Goal: Use online tool/utility: Utilize a website feature to perform a specific function

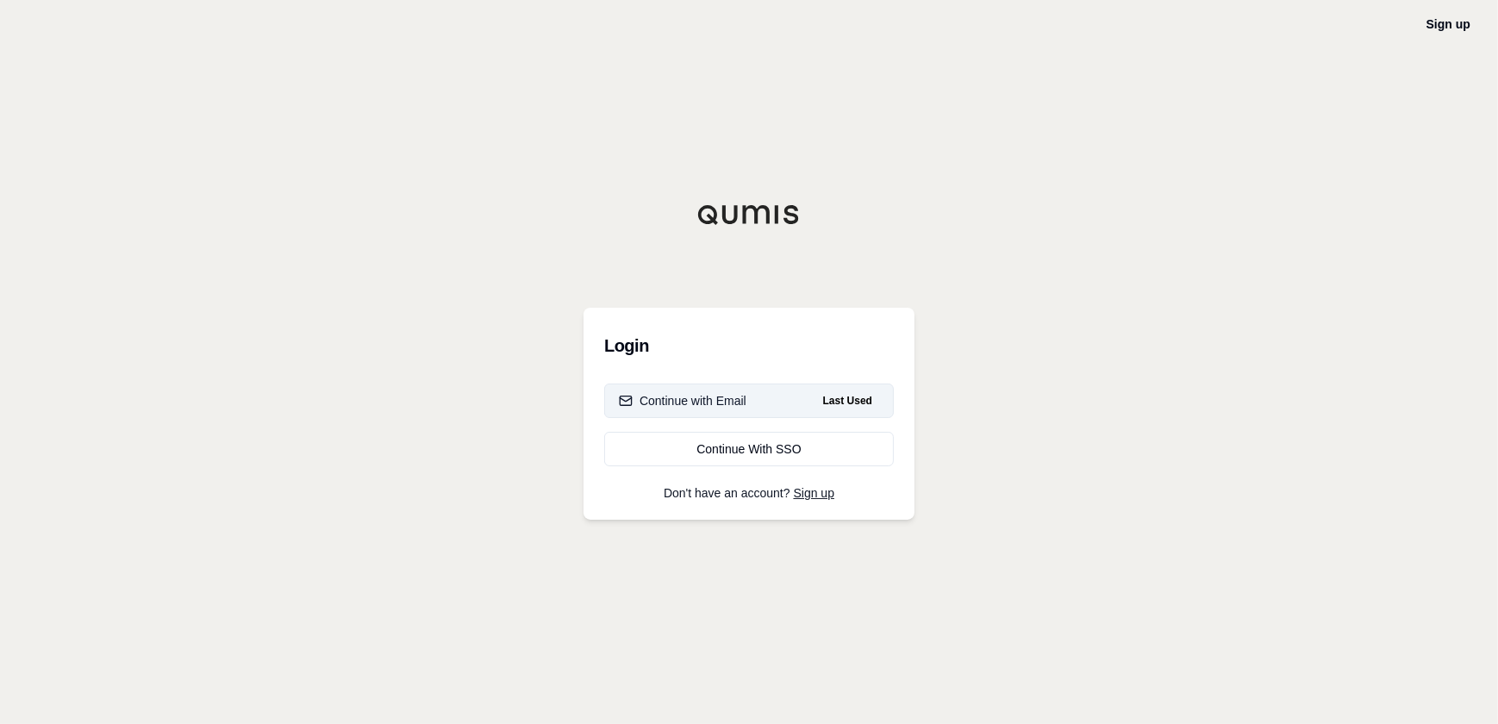
click at [776, 387] on button "Continue with Email Last Used" at bounding box center [749, 400] width 290 height 34
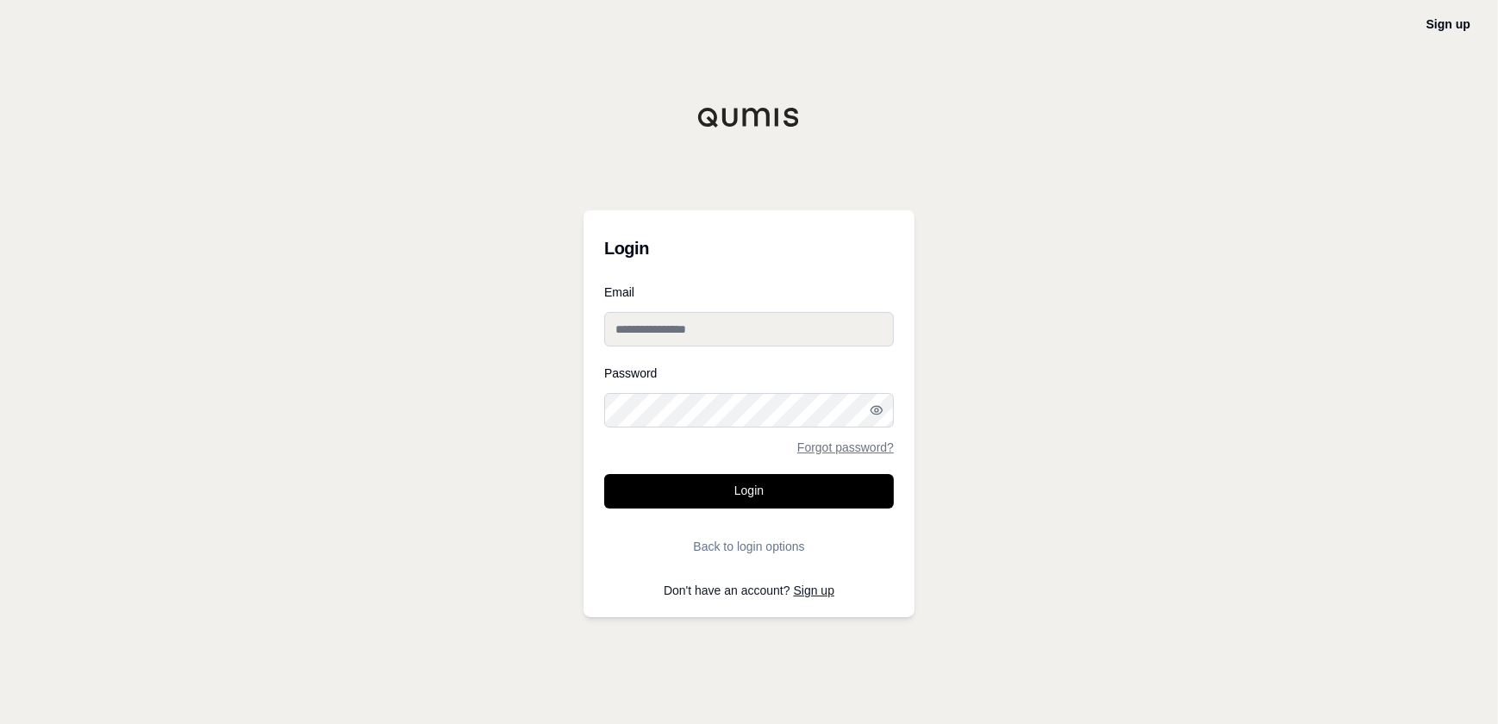
type input "**********"
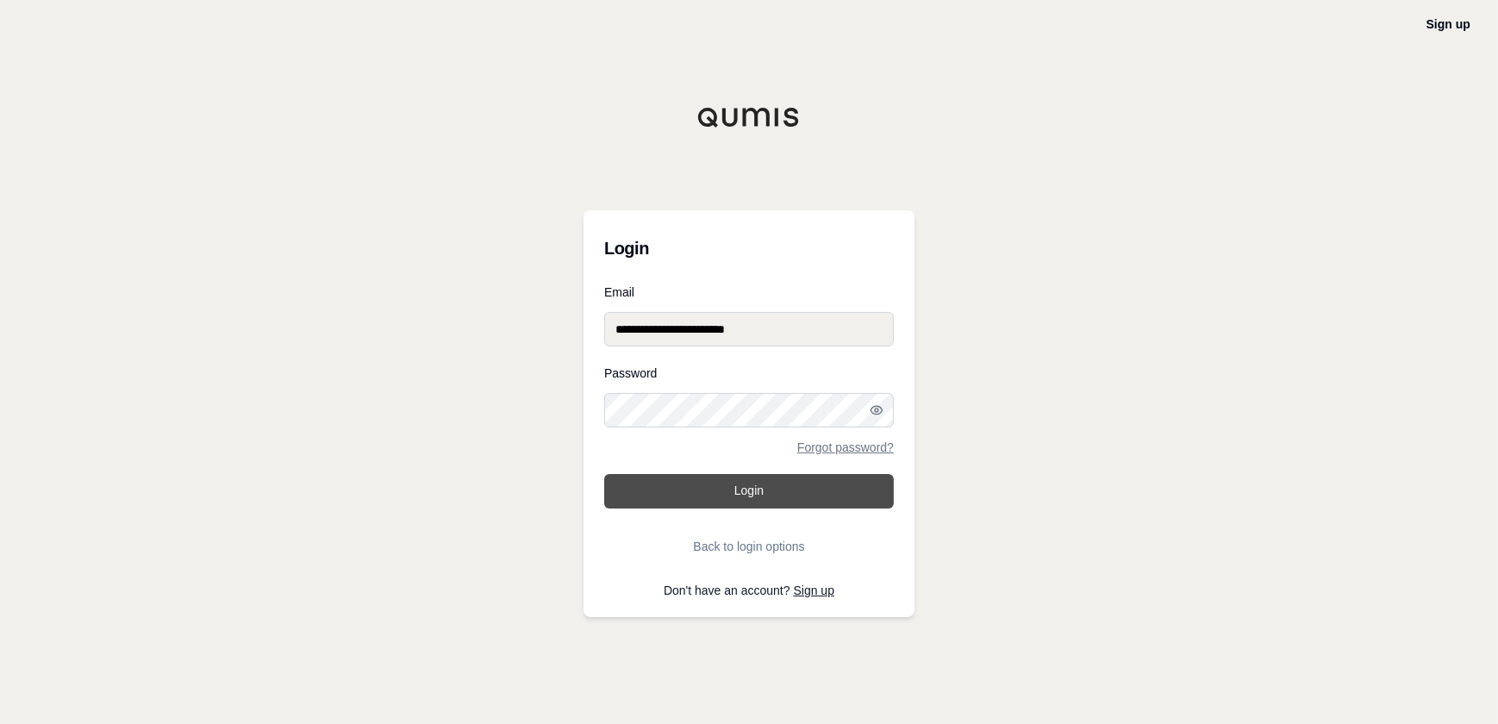
click at [735, 494] on button "Login" at bounding box center [749, 491] width 290 height 34
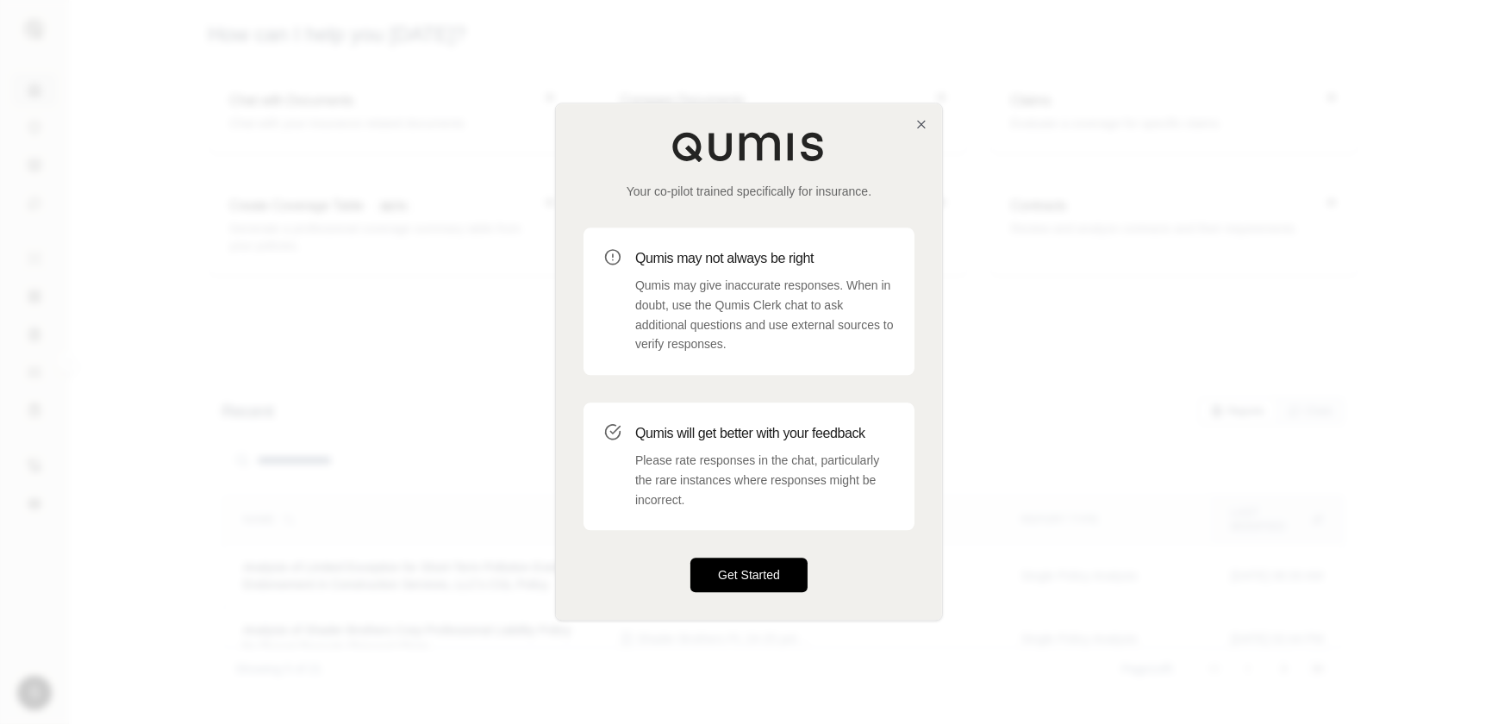
click at [765, 571] on button "Get Started" at bounding box center [748, 575] width 117 height 34
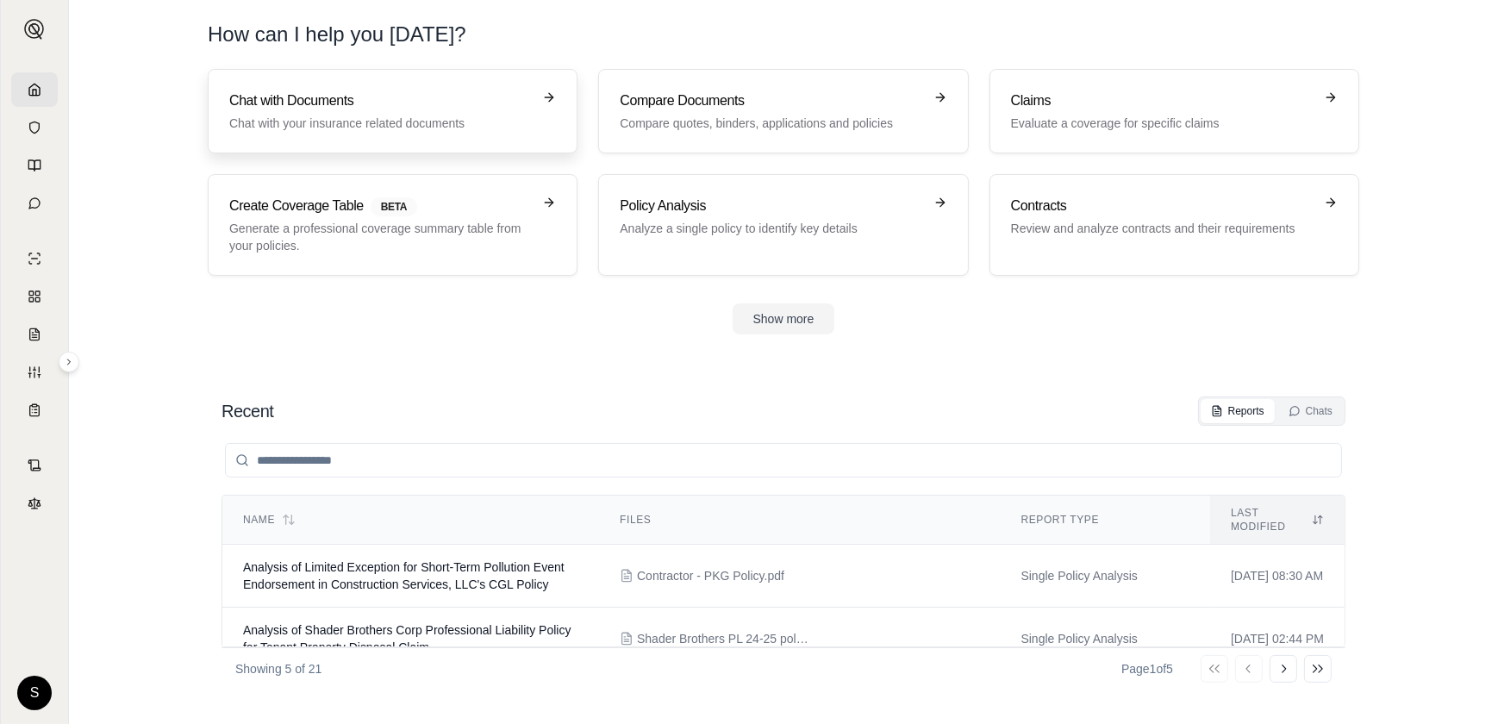
click at [305, 97] on h3 "Chat with Documents" at bounding box center [380, 100] width 302 height 21
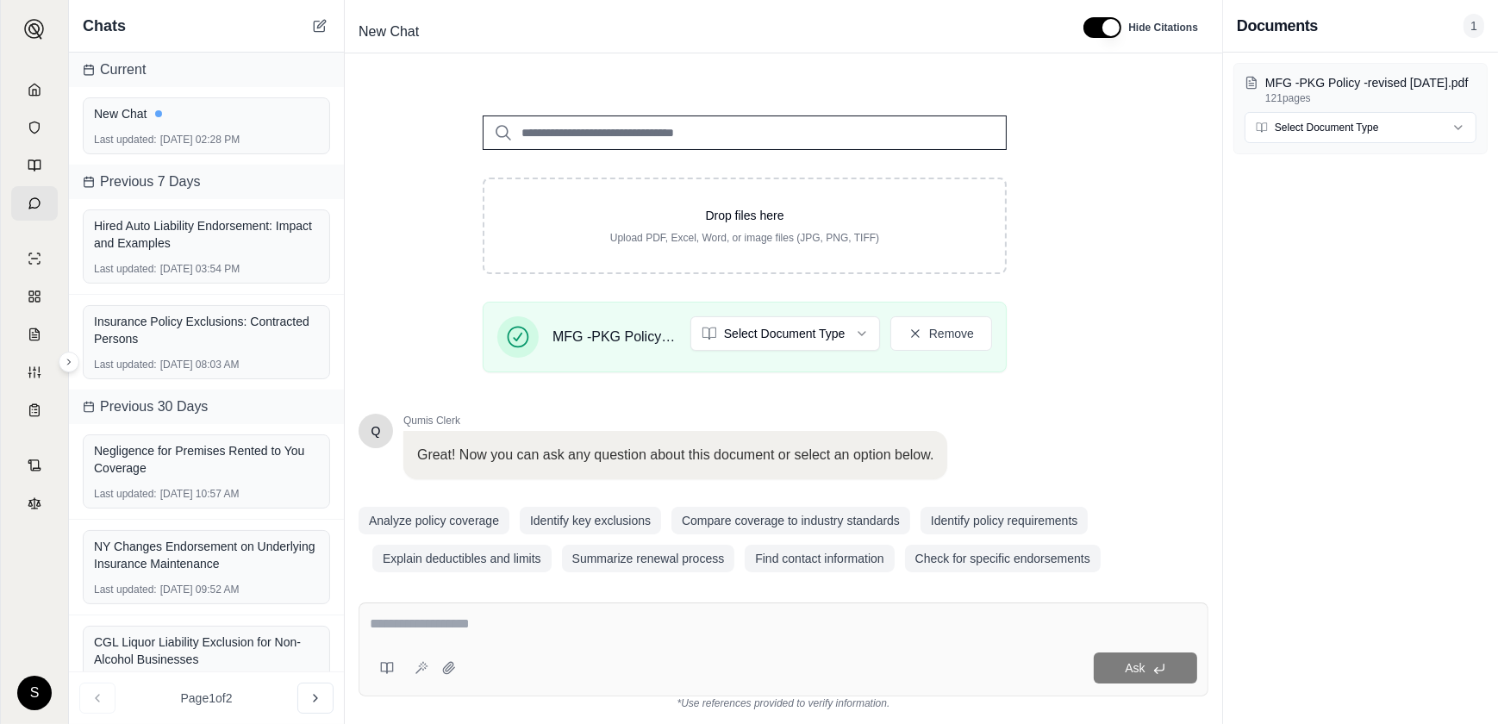
scroll to position [205, 0]
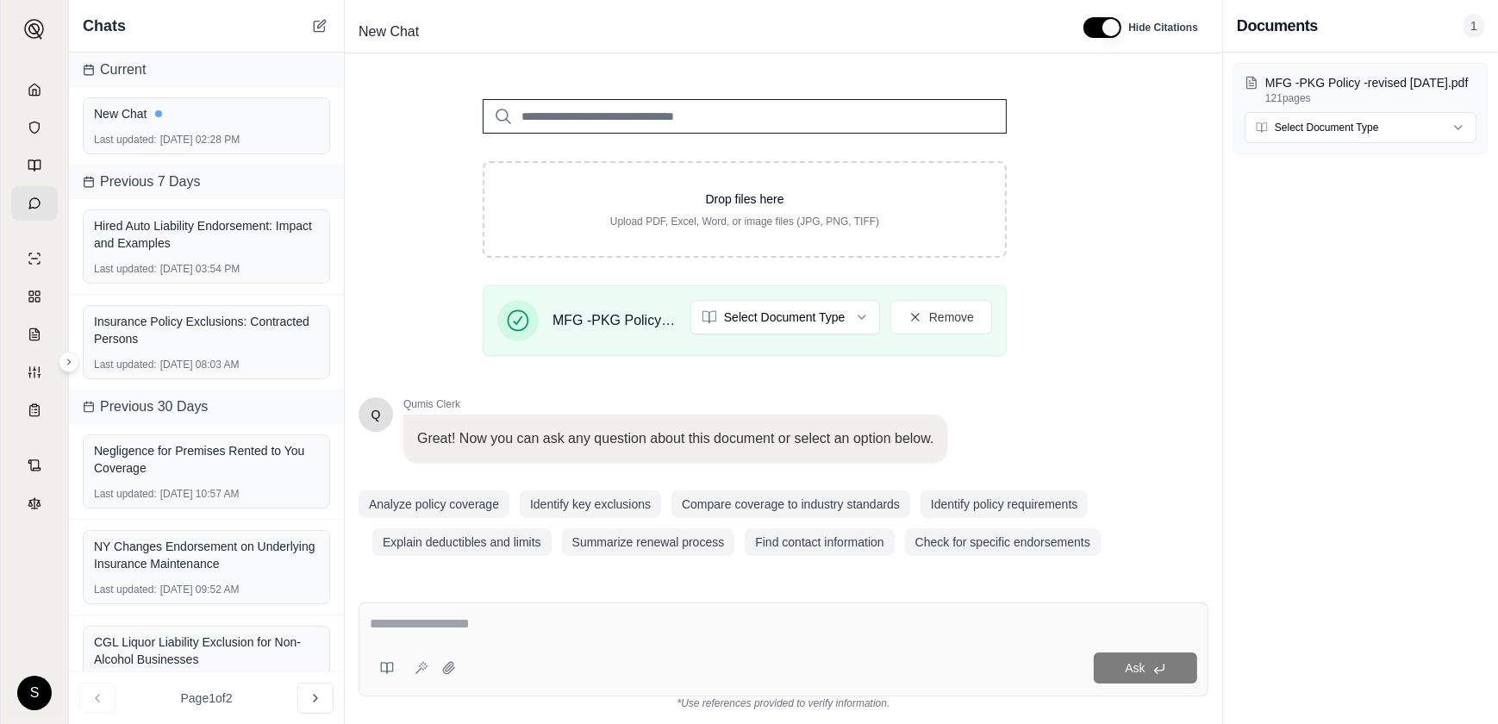
click at [448, 618] on textarea at bounding box center [783, 624] width 827 height 21
type textarea "**********"
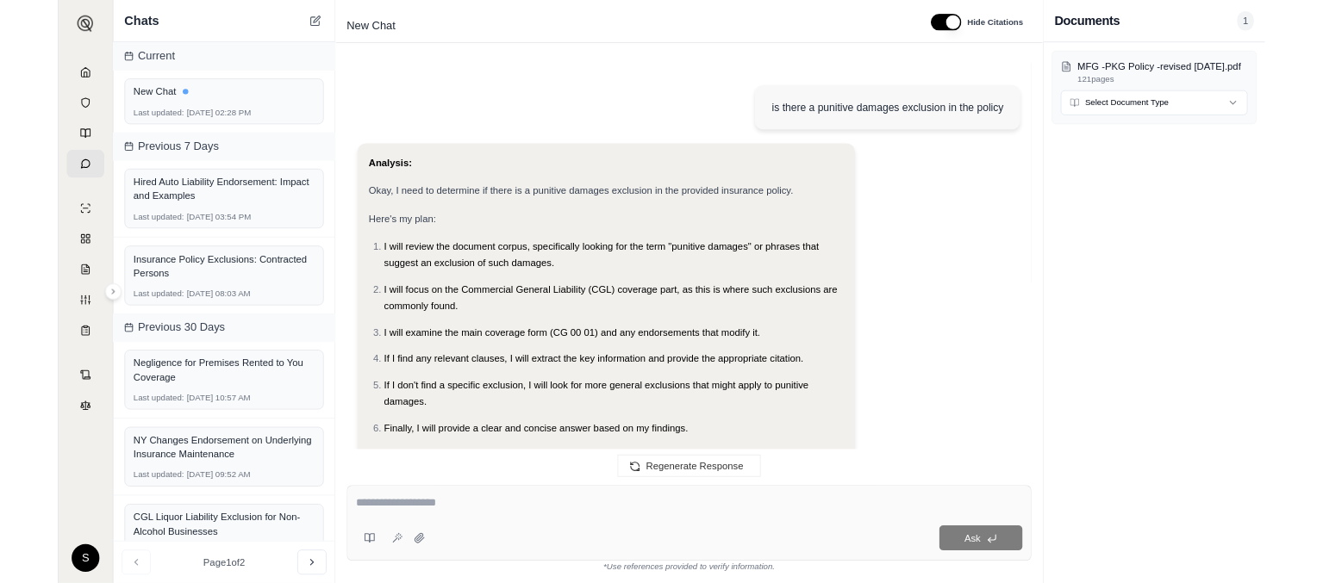
scroll to position [571, 0]
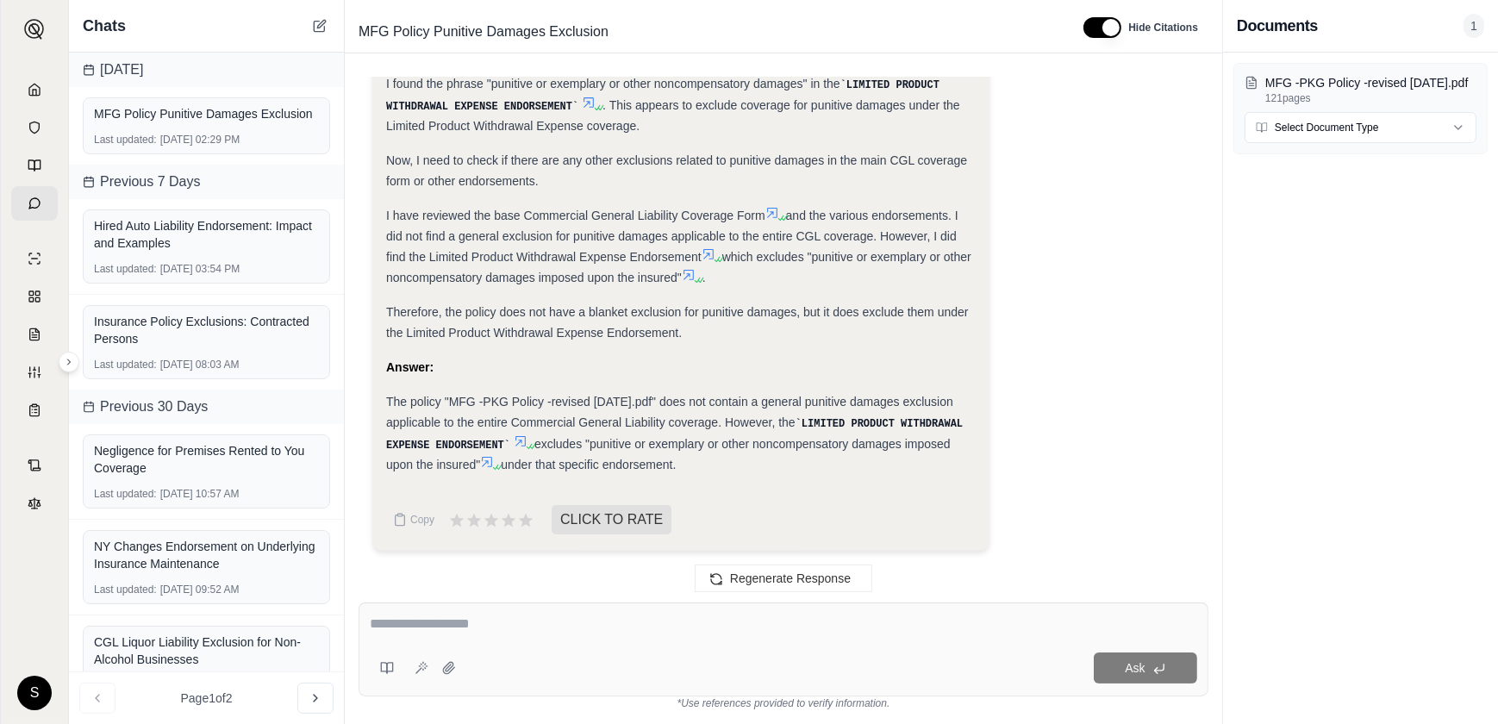
click at [628, 639] on div at bounding box center [783, 627] width 827 height 27
click at [620, 638] on div at bounding box center [783, 627] width 827 height 27
click at [568, 635] on div at bounding box center [783, 627] width 827 height 27
click at [448, 635] on div at bounding box center [783, 627] width 827 height 27
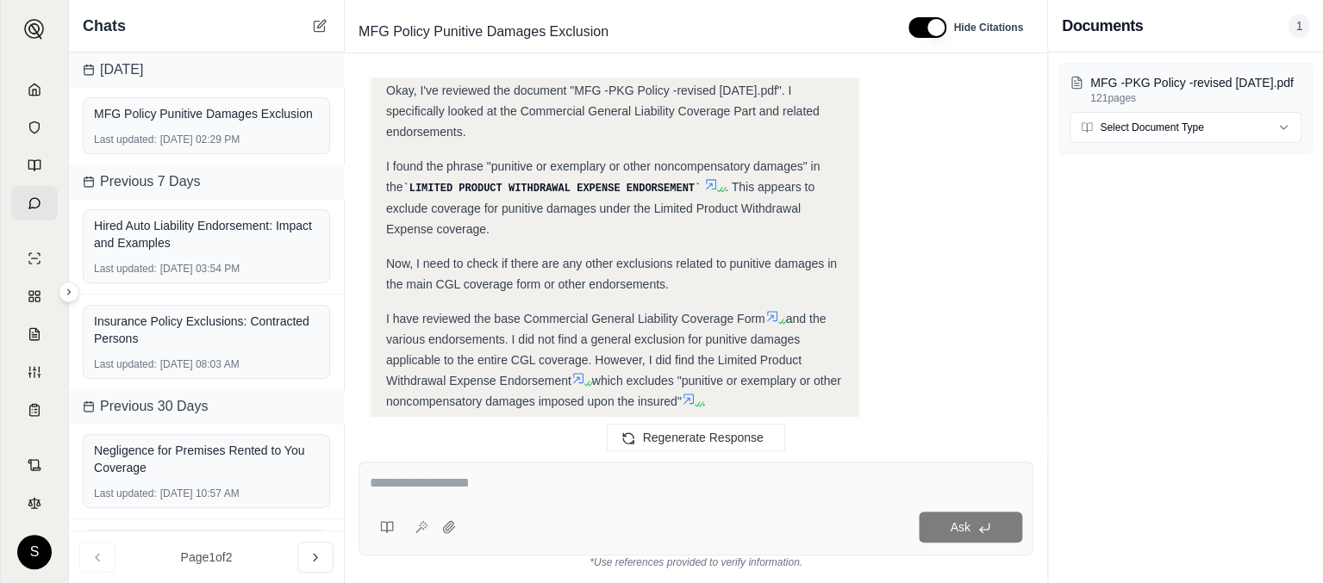
click at [442, 487] on textarea at bounding box center [696, 483] width 652 height 21
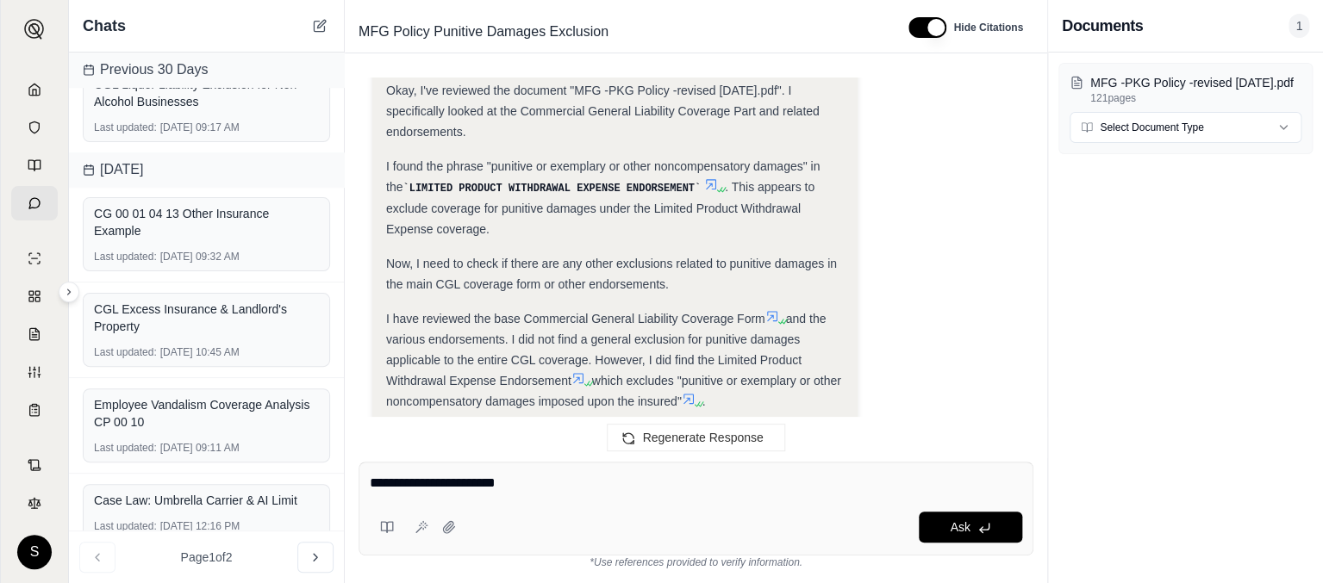
scroll to position [592, 0]
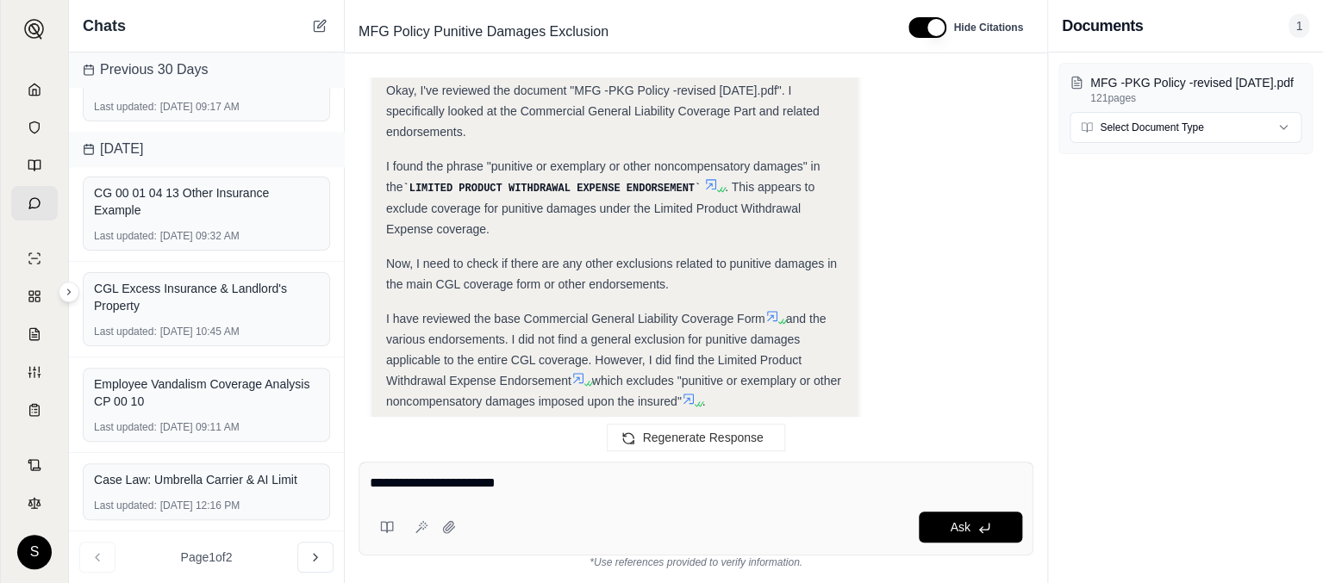
type textarea "**********"
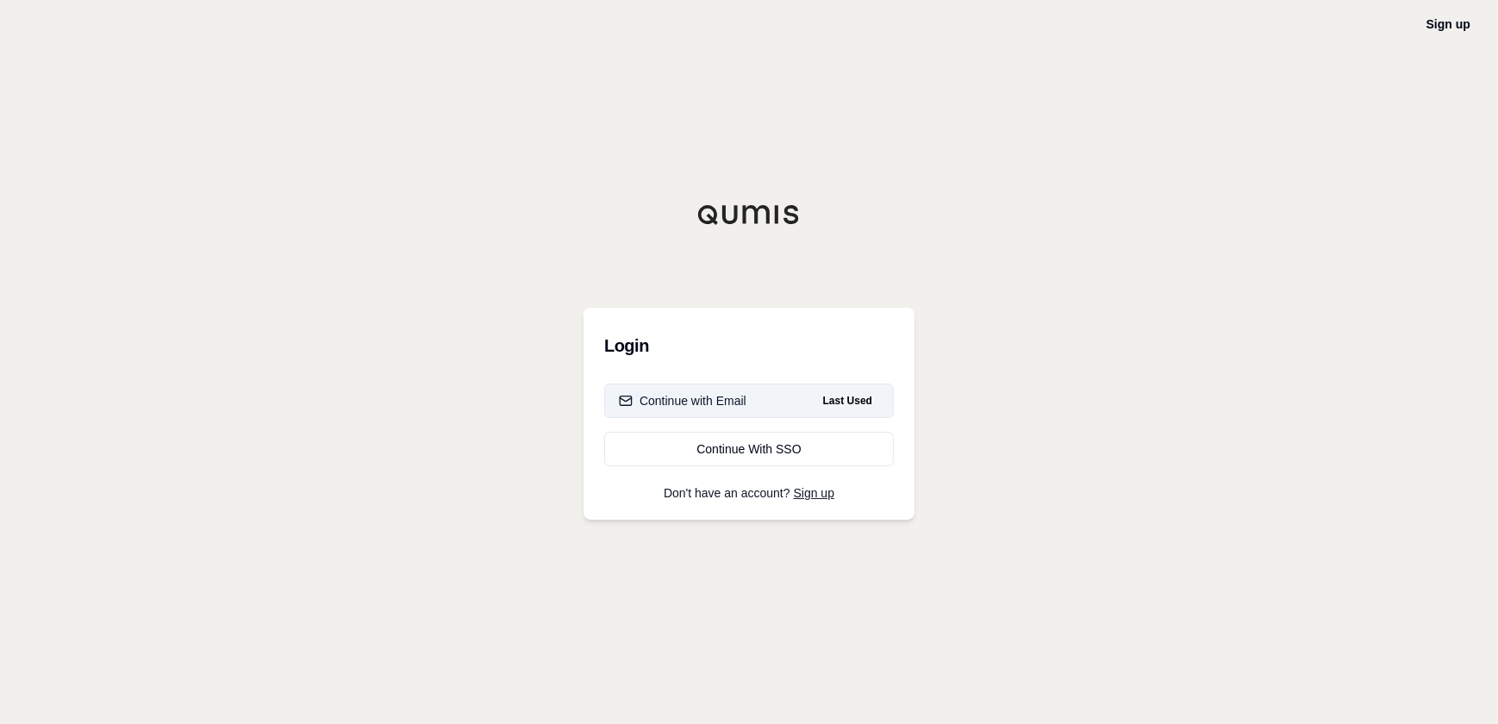
click at [746, 400] on button "Continue with Email Last Used" at bounding box center [749, 400] width 290 height 34
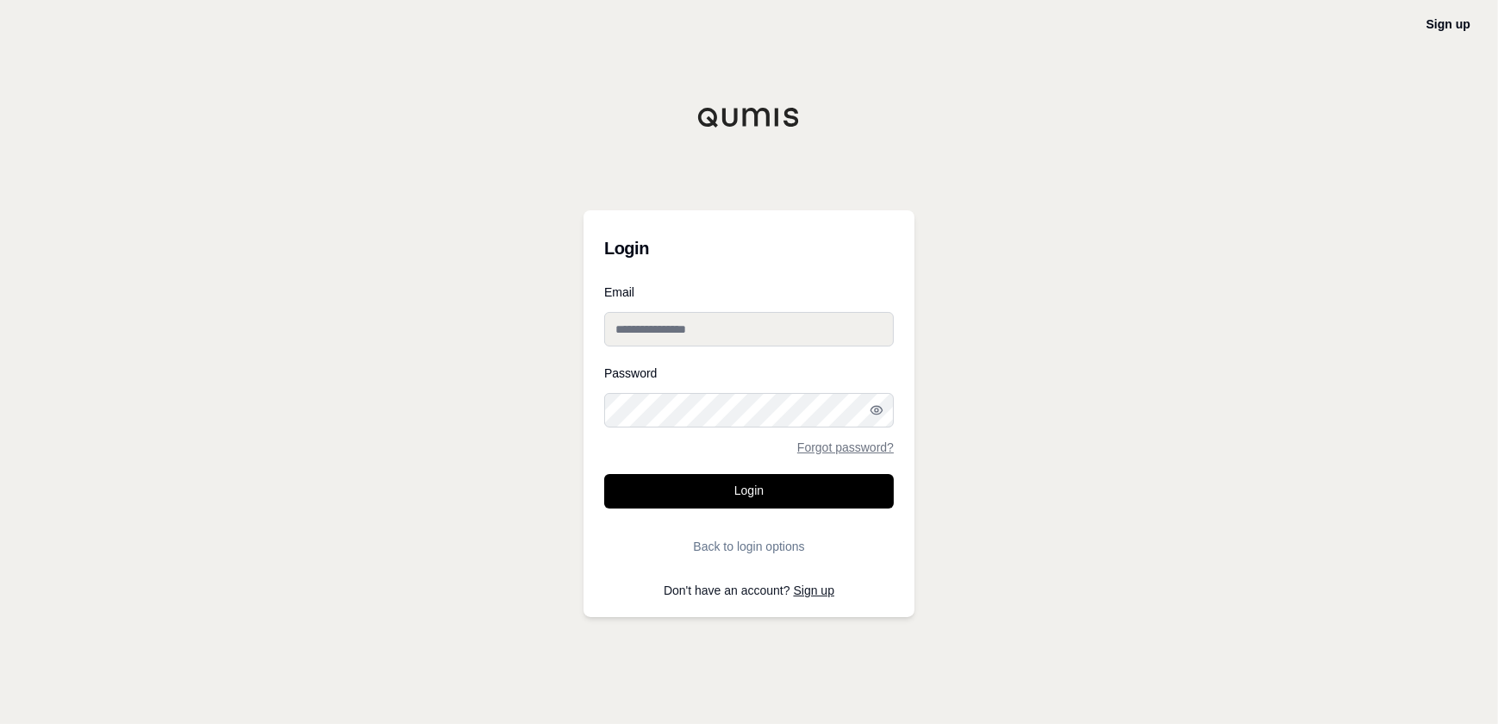
type input "**********"
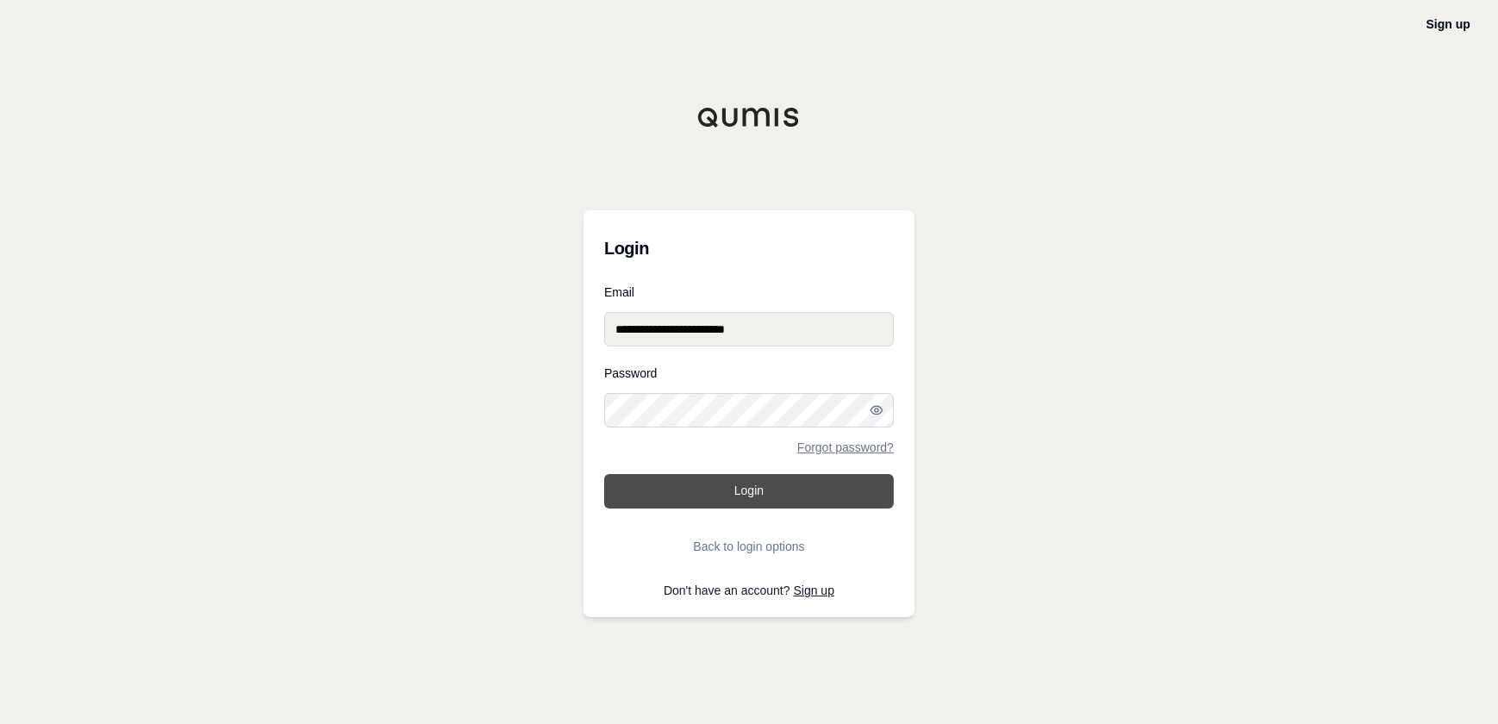
click at [727, 487] on button "Login" at bounding box center [749, 491] width 290 height 34
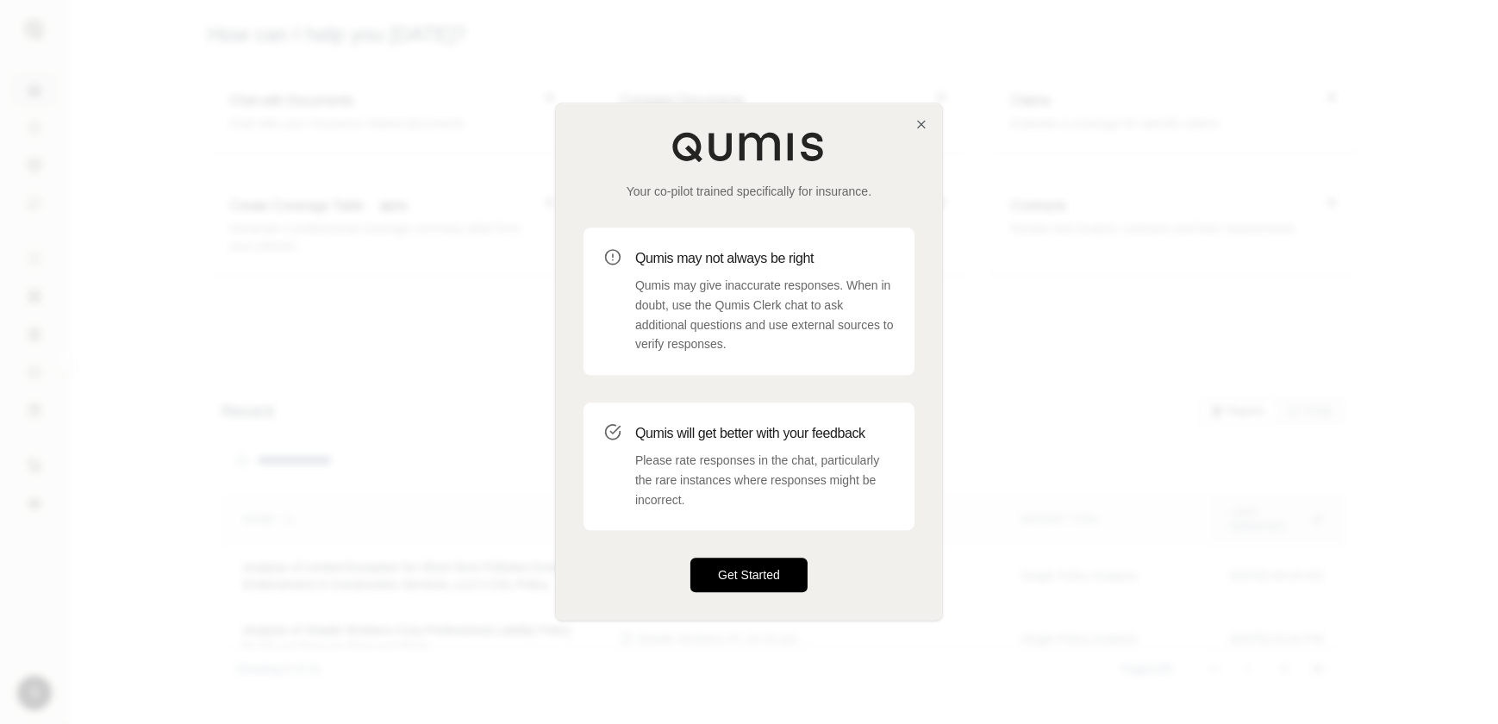
click at [761, 574] on button "Get Started" at bounding box center [748, 575] width 117 height 34
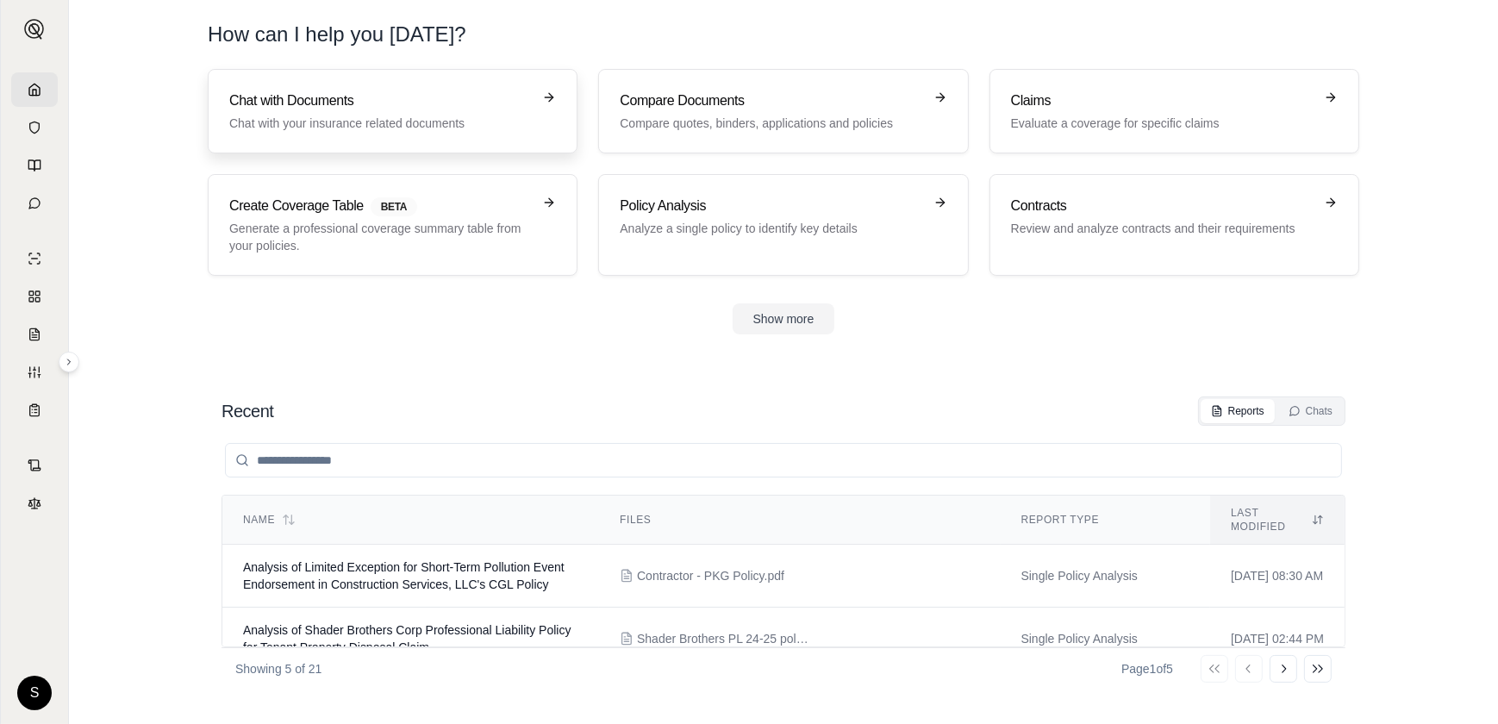
click at [396, 94] on h3 "Chat with Documents" at bounding box center [380, 100] width 302 height 21
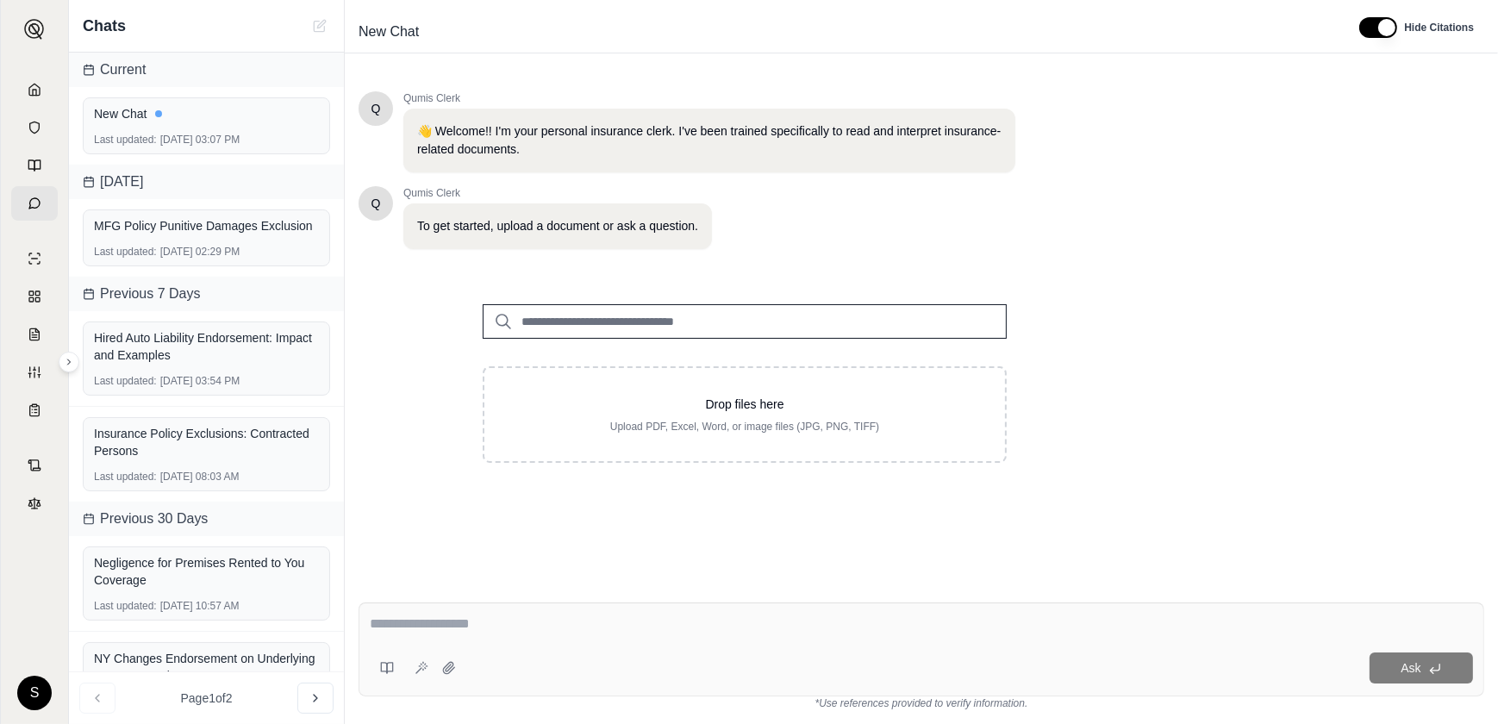
click at [571, 635] on div at bounding box center [921, 627] width 1103 height 27
click at [509, 637] on div at bounding box center [921, 627] width 1103 height 27
click at [402, 621] on textarea at bounding box center [921, 624] width 1103 height 21
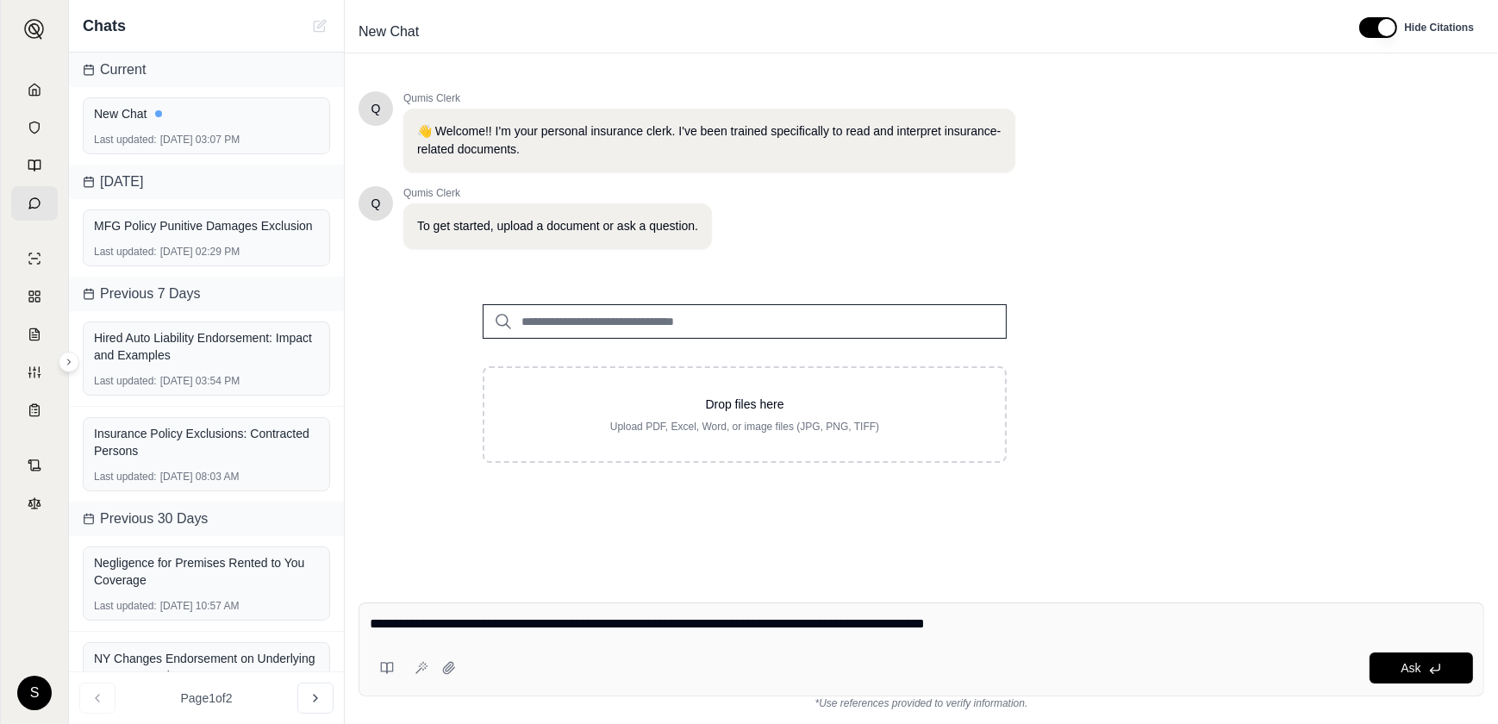
type textarea "**********"
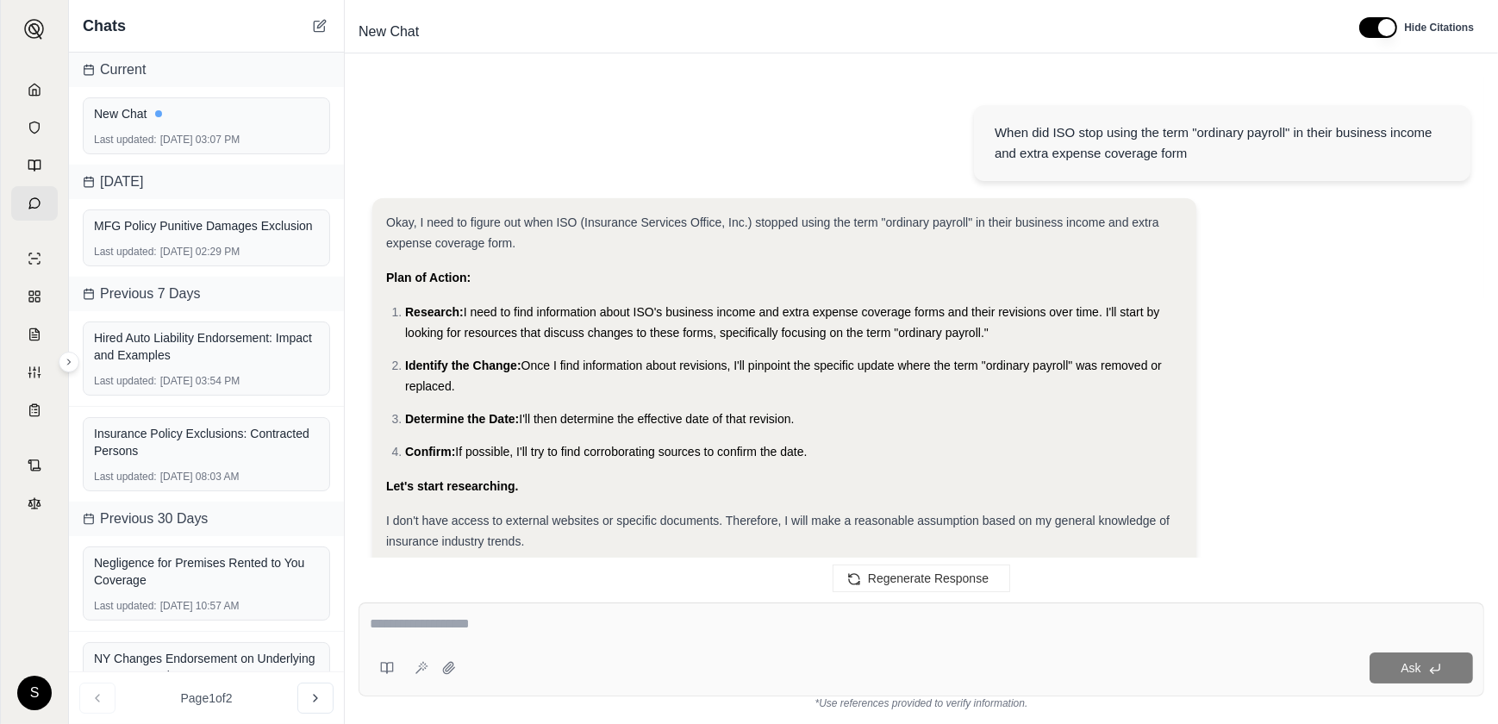
scroll to position [767, 0]
